Goal: Task Accomplishment & Management: Manage account settings

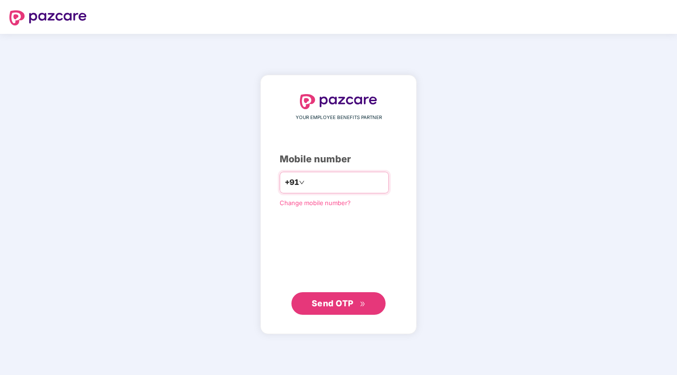
click at [322, 175] on input "number" at bounding box center [344, 182] width 77 height 15
type input "**********"
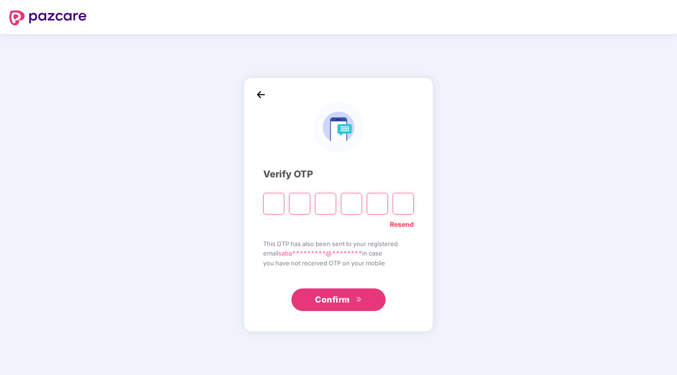
type input "*"
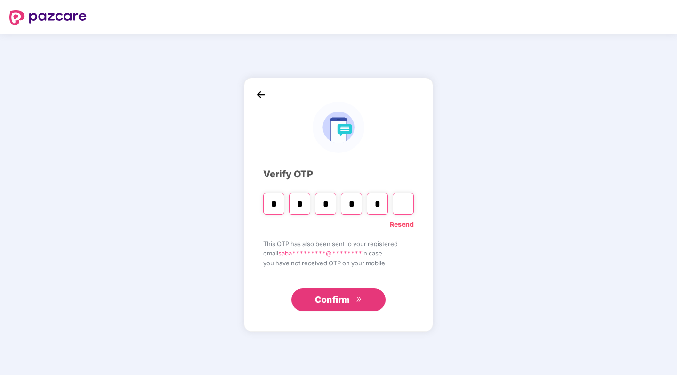
type input "*"
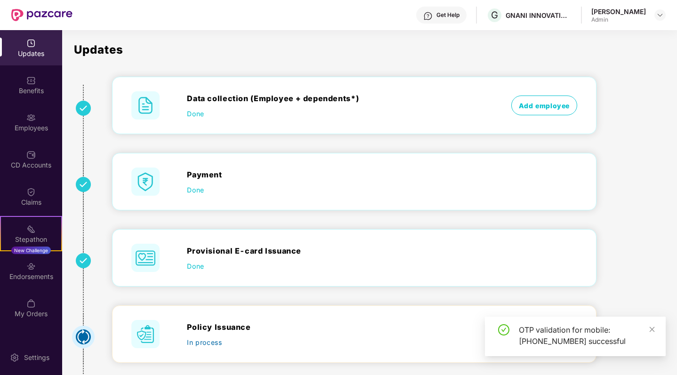
click at [41, 140] on div "Updates Benefits Employees CD Accounts Claims Stepathon New Challenge Endorseme…" at bounding box center [31, 178] width 62 height 297
click at [41, 131] on div "Employees" at bounding box center [31, 127] width 62 height 9
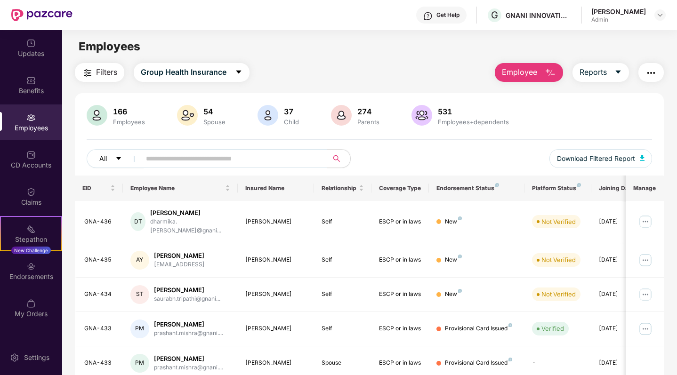
click at [124, 160] on button "All" at bounding box center [115, 158] width 57 height 19
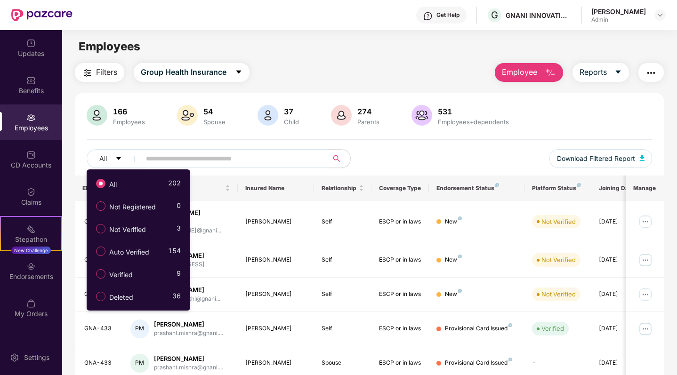
click at [287, 160] on input "text" at bounding box center [230, 159] width 169 height 14
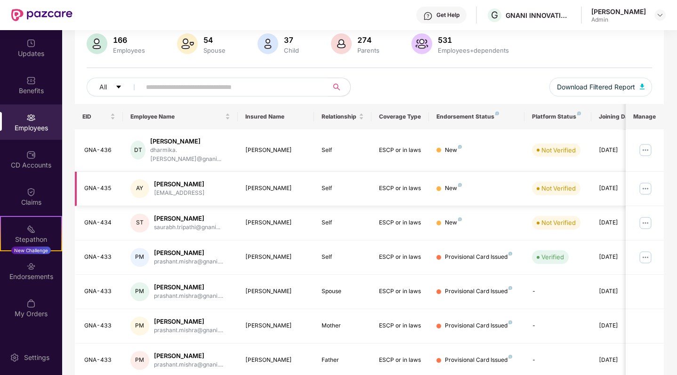
scroll to position [78, 0]
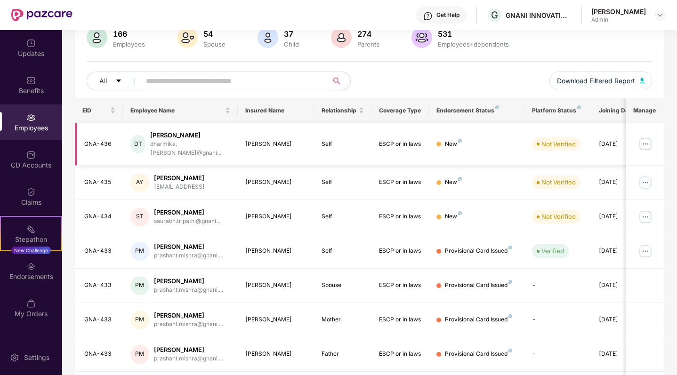
click at [139, 143] on div "DT" at bounding box center [138, 144] width 16 height 19
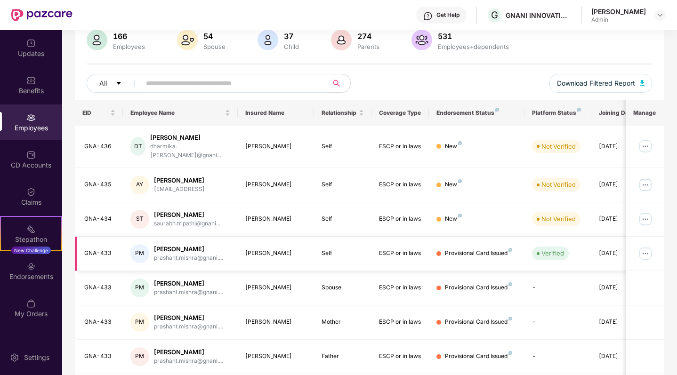
scroll to position [71, 0]
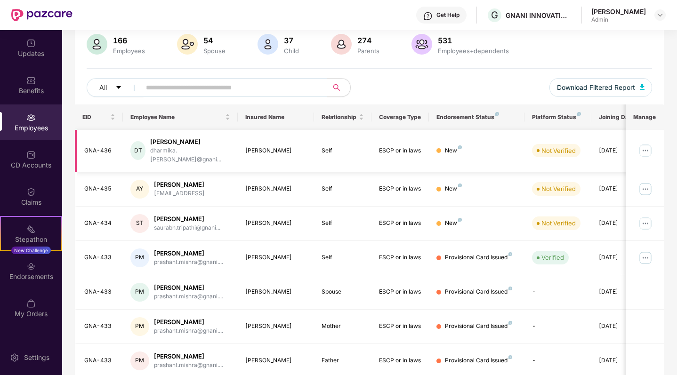
click at [644, 152] on img at bounding box center [645, 150] width 15 height 15
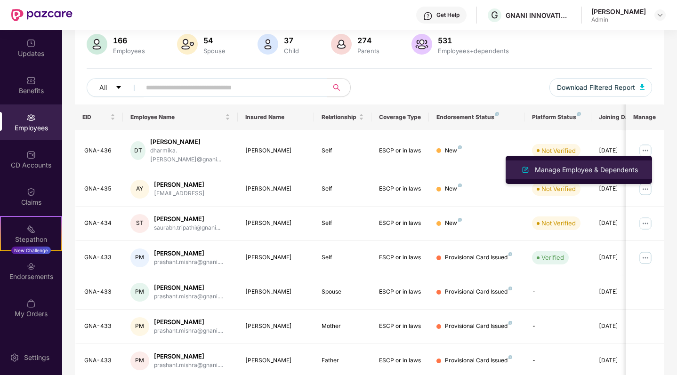
click at [536, 172] on div "Manage Employee & Dependents" at bounding box center [586, 170] width 107 height 10
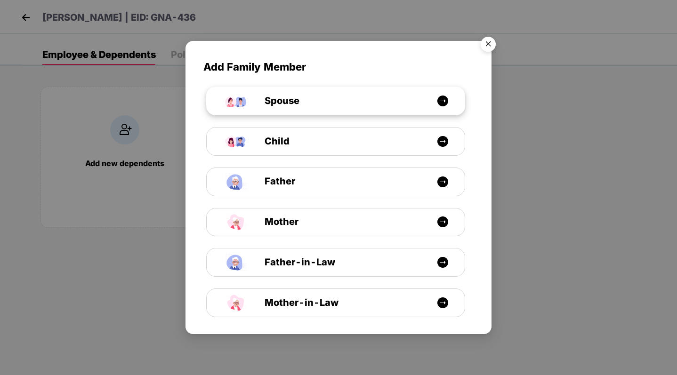
click at [433, 97] on div "Spouse" at bounding box center [339, 101] width 193 height 15
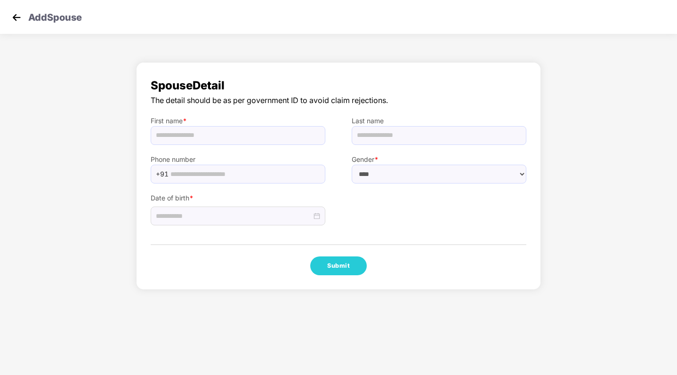
select select "******"
click at [17, 18] on img at bounding box center [16, 17] width 14 height 14
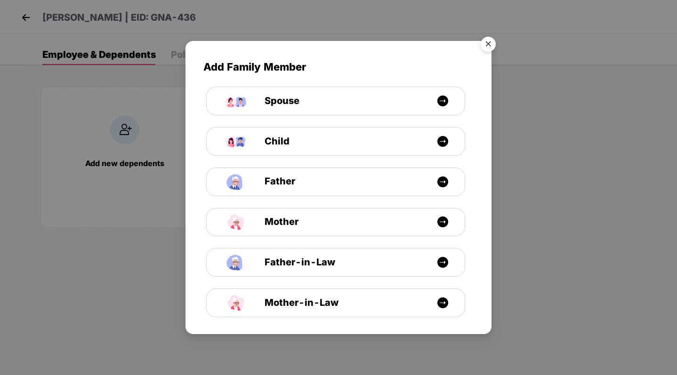
click at [486, 45] on img "Close" at bounding box center [488, 45] width 26 height 26
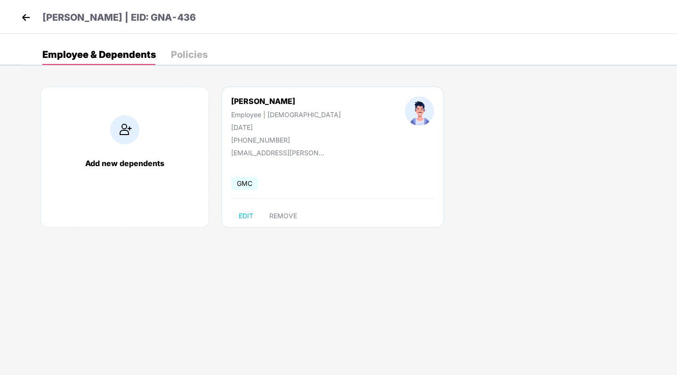
click at [23, 14] on img at bounding box center [26, 17] width 14 height 14
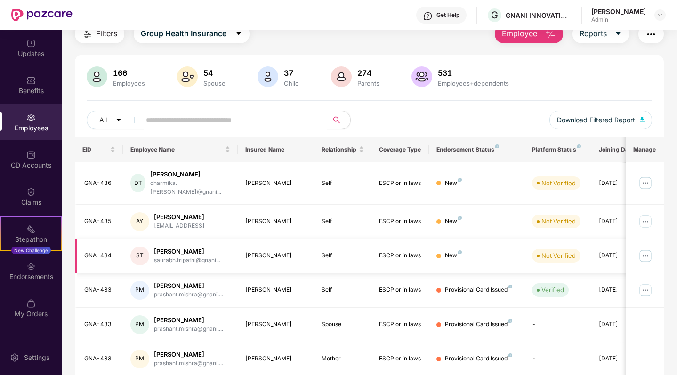
scroll to position [43, 0]
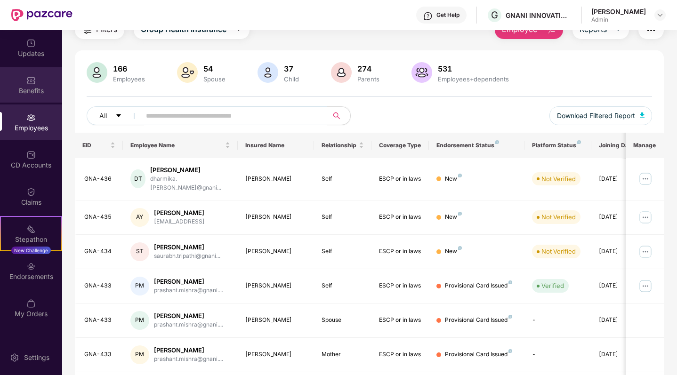
click at [40, 89] on div "Benefits" at bounding box center [31, 90] width 62 height 9
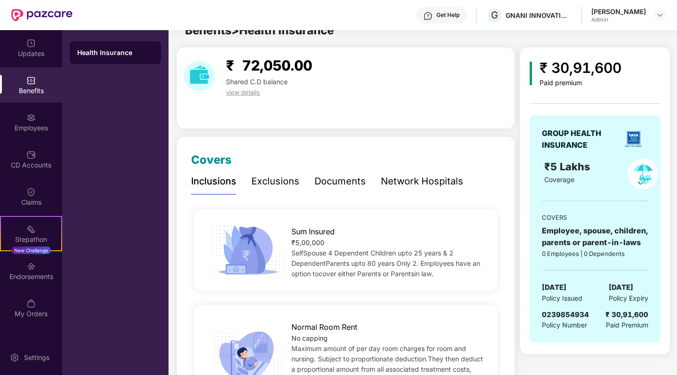
scroll to position [1, 0]
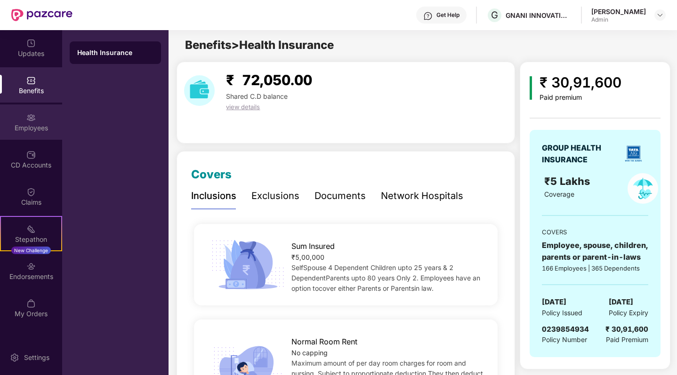
click at [48, 122] on div "Employees" at bounding box center [31, 121] width 62 height 35
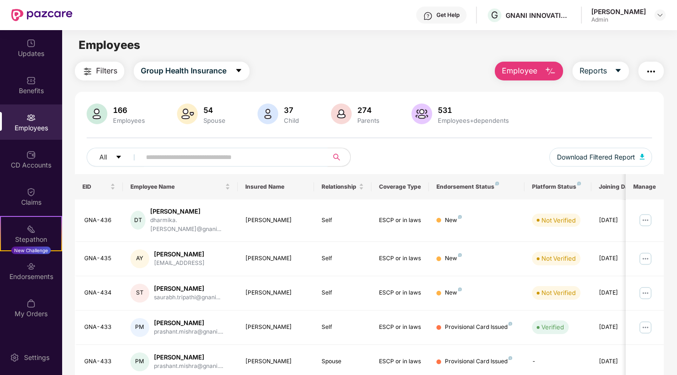
click at [194, 160] on input "text" at bounding box center [230, 157] width 169 height 14
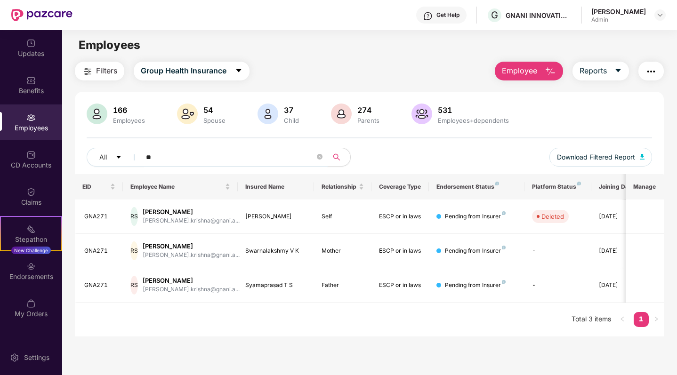
type input "*"
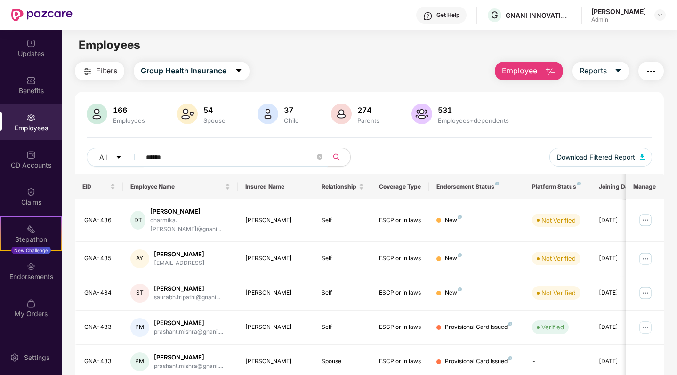
type input "*******"
type input "********"
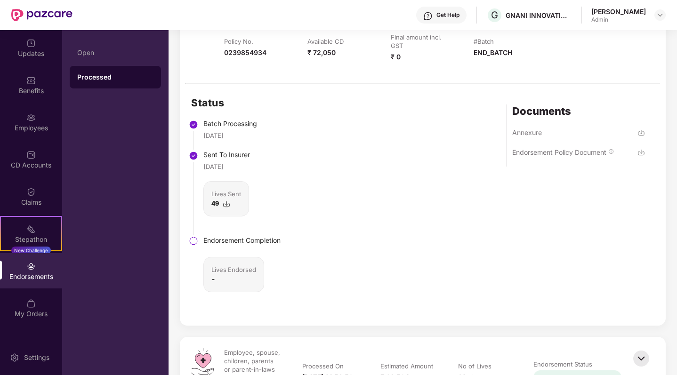
scroll to position [187, 0]
click at [217, 199] on div "49" at bounding box center [226, 203] width 30 height 9
click at [223, 203] on img at bounding box center [227, 205] width 8 height 8
